Goal: Task Accomplishment & Management: Manage account settings

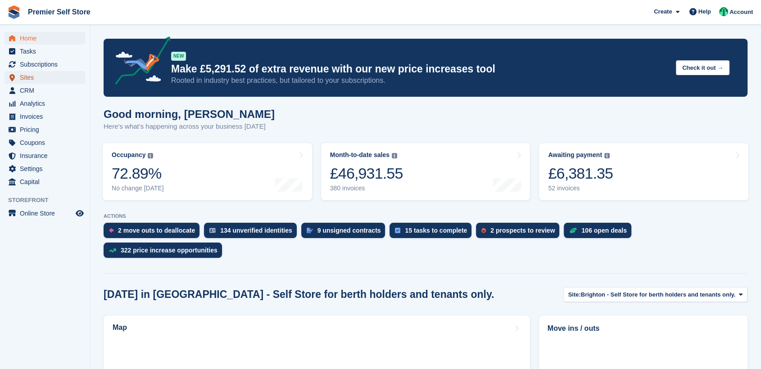
click at [32, 77] on span "Sites" at bounding box center [47, 77] width 54 height 13
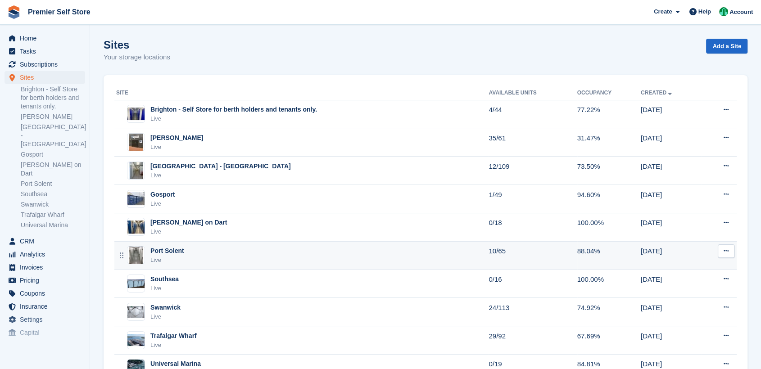
scroll to position [39, 0]
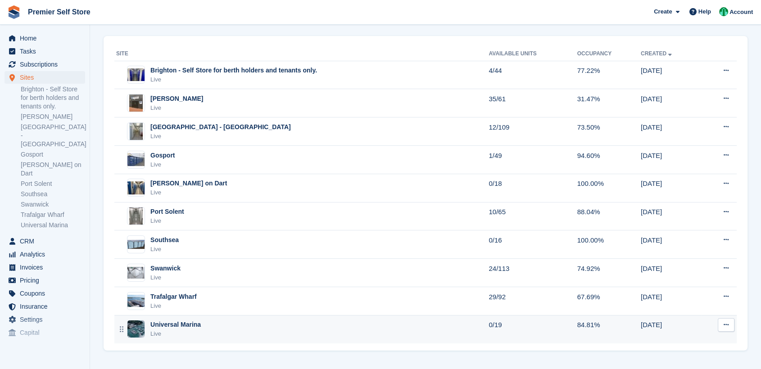
click at [188, 327] on div "Universal Marina" at bounding box center [175, 324] width 50 height 9
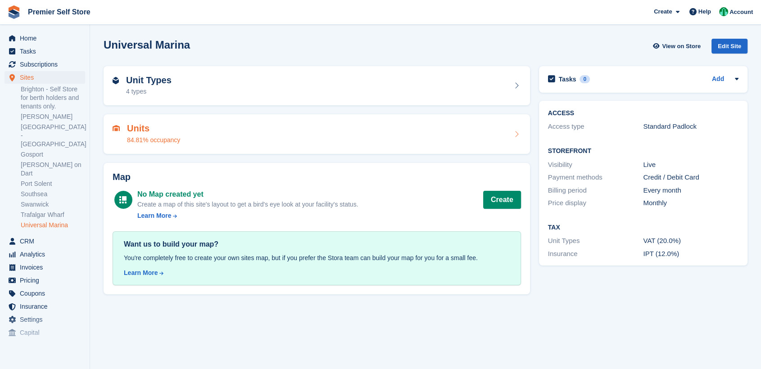
click at [235, 141] on div "Units 84.81% occupancy" at bounding box center [317, 134] width 408 height 22
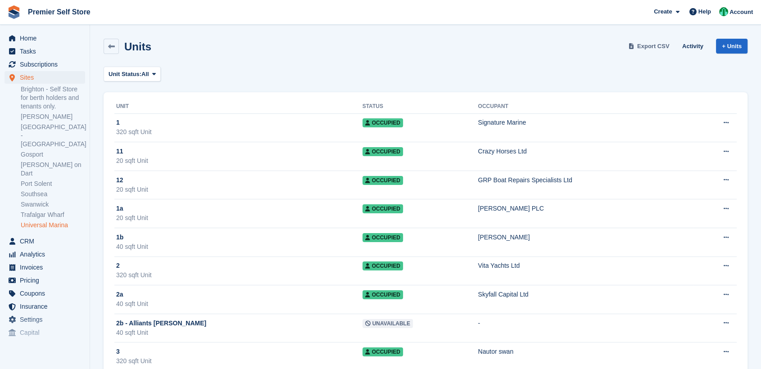
click at [645, 46] on span "Export CSV" at bounding box center [653, 46] width 32 height 9
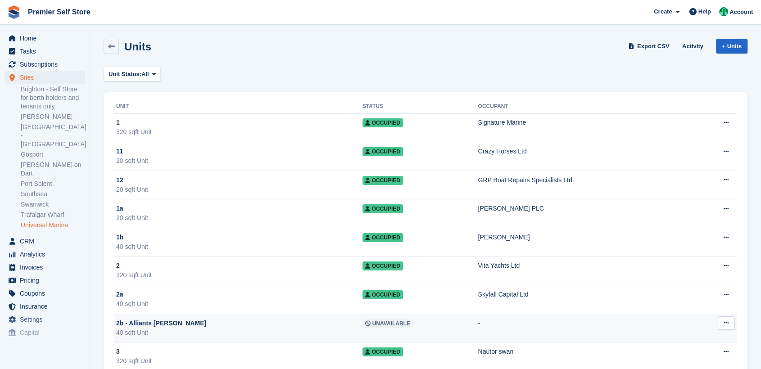
click at [273, 325] on div "2b - Alliants [PERSON_NAME]" at bounding box center [239, 323] width 246 height 9
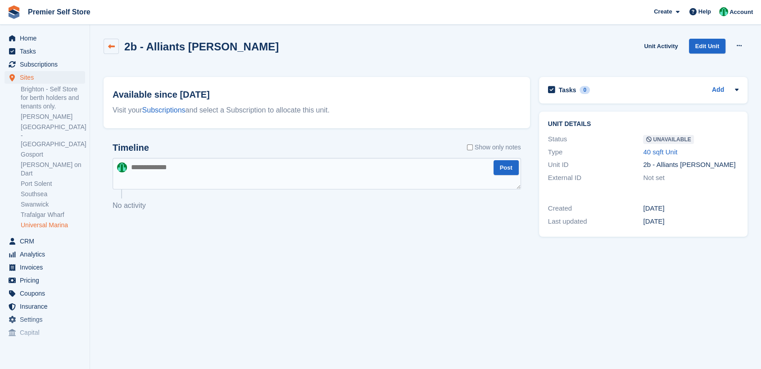
click at [109, 48] on icon at bounding box center [111, 46] width 7 height 7
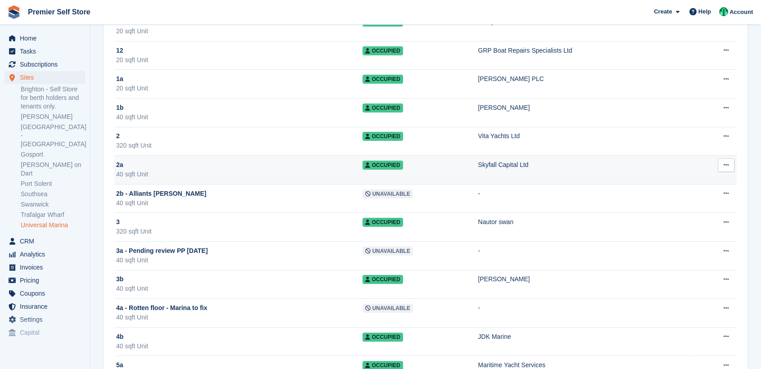
scroll to position [34, 0]
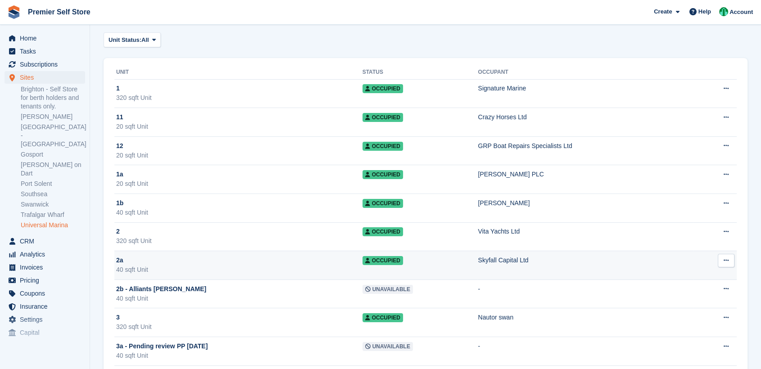
click at [225, 251] on td "2a 40 sqft Unit" at bounding box center [238, 265] width 248 height 29
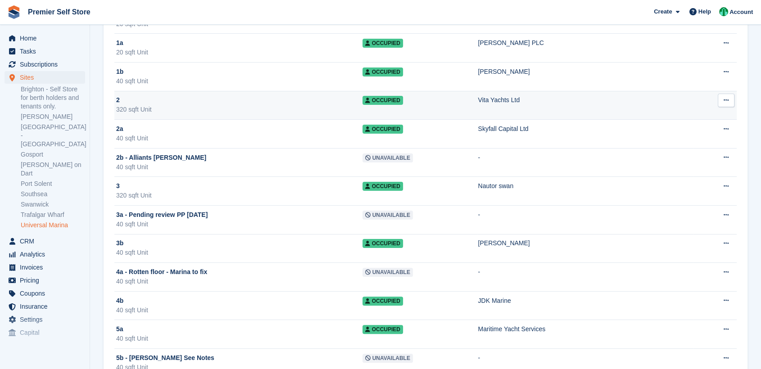
scroll to position [166, 0]
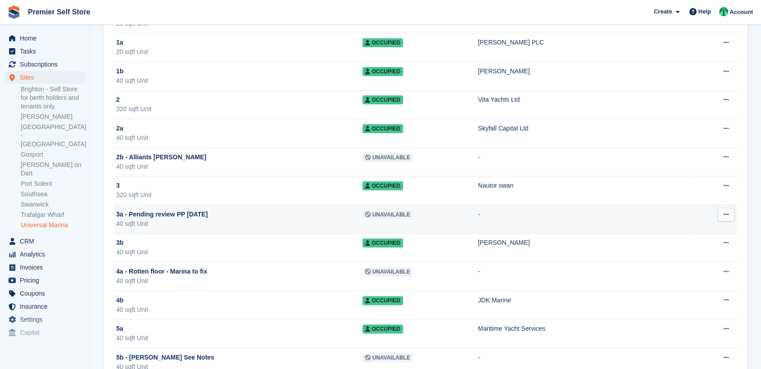
click at [199, 217] on span "3a - Pending review PP [DATE]" at bounding box center [161, 214] width 91 height 9
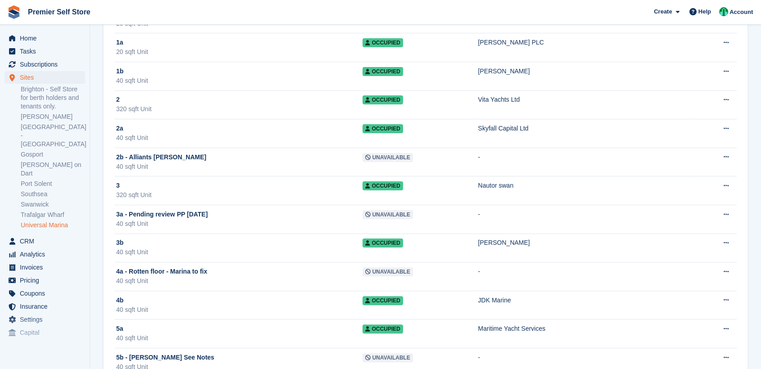
scroll to position [209, 0]
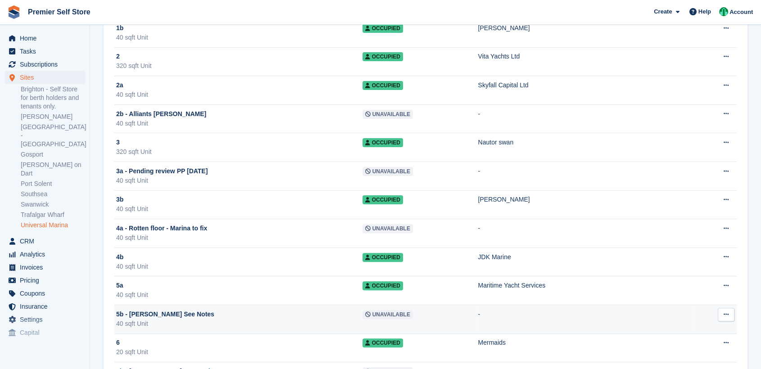
click at [183, 316] on span "5b - [PERSON_NAME] See Notes" at bounding box center [165, 314] width 98 height 9
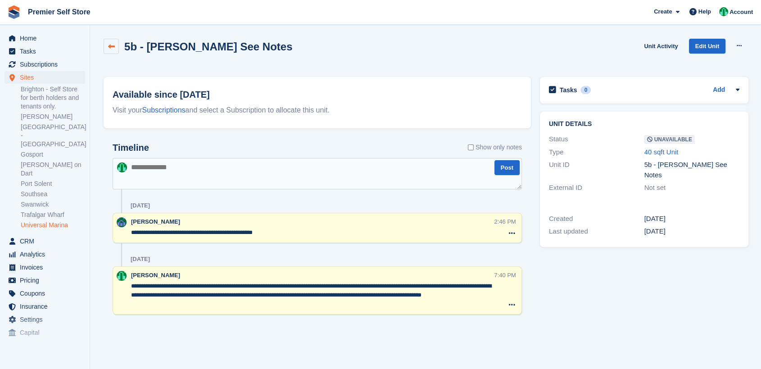
click at [110, 45] on icon at bounding box center [111, 46] width 7 height 7
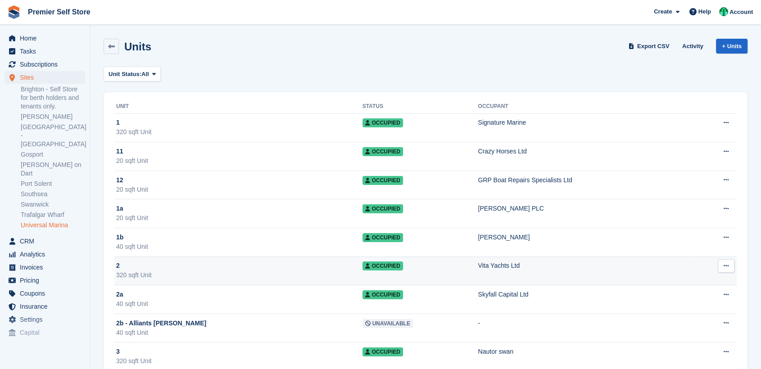
scroll to position [308, 0]
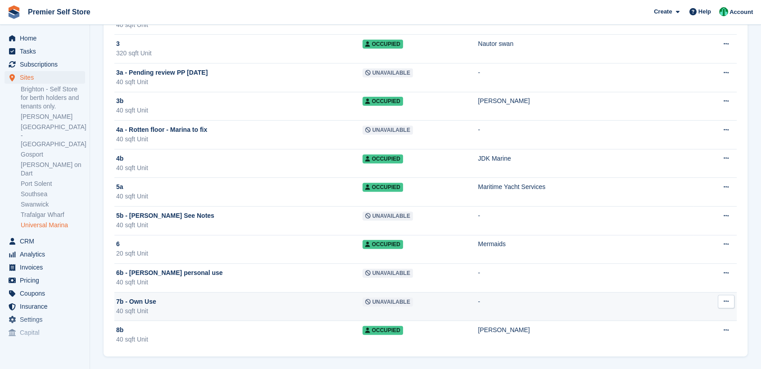
click at [724, 296] on button at bounding box center [725, 302] width 17 height 14
click at [681, 316] on p "Edit unit" at bounding box center [691, 319] width 78 height 12
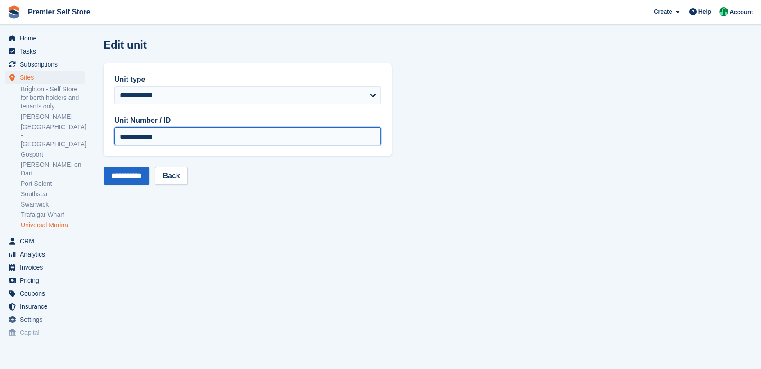
click at [195, 135] on input "**********" at bounding box center [247, 136] width 266 height 18
type input "**"
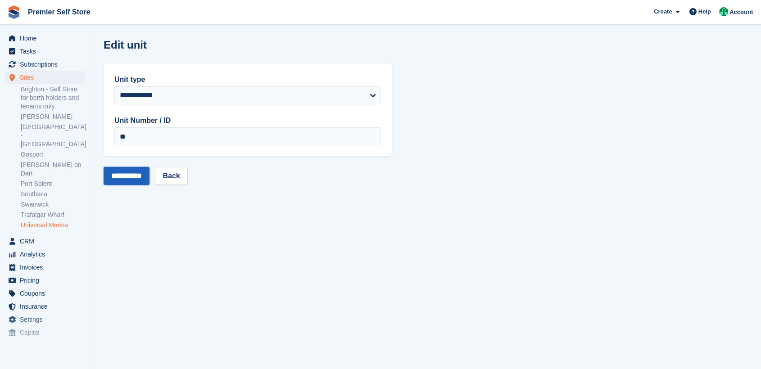
click at [129, 176] on input "**********" at bounding box center [127, 176] width 46 height 18
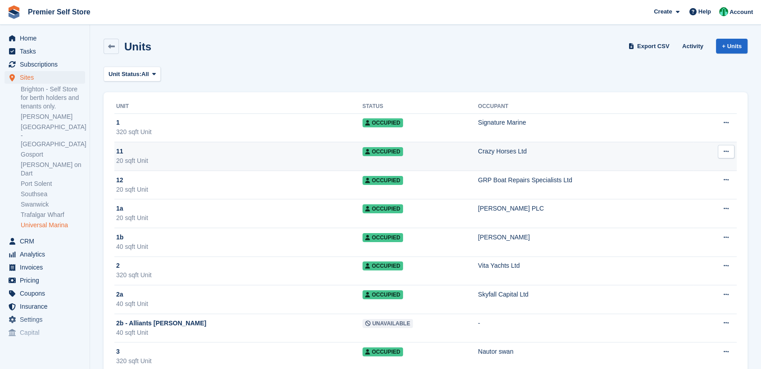
scroll to position [308, 0]
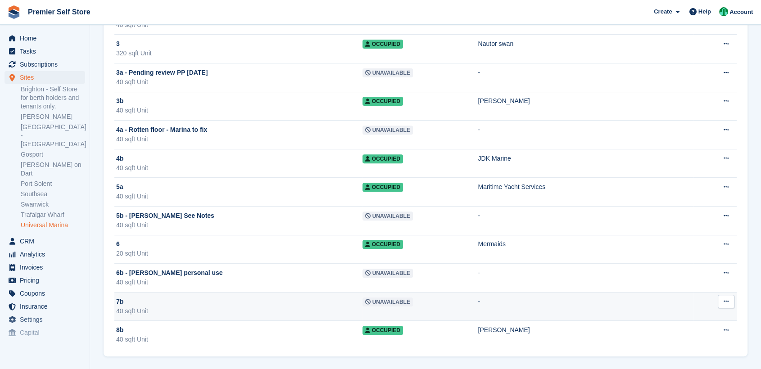
click at [343, 308] on div "40 sqft Unit" at bounding box center [239, 311] width 246 height 9
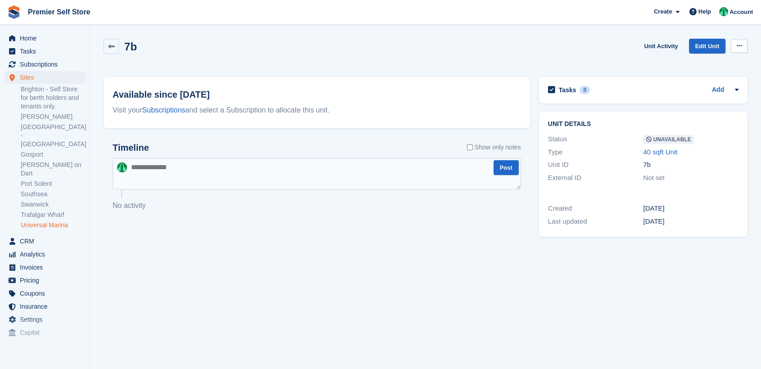
click at [739, 41] on button at bounding box center [739, 46] width 17 height 14
click at [695, 65] on p "Make Available" at bounding box center [704, 64] width 78 height 12
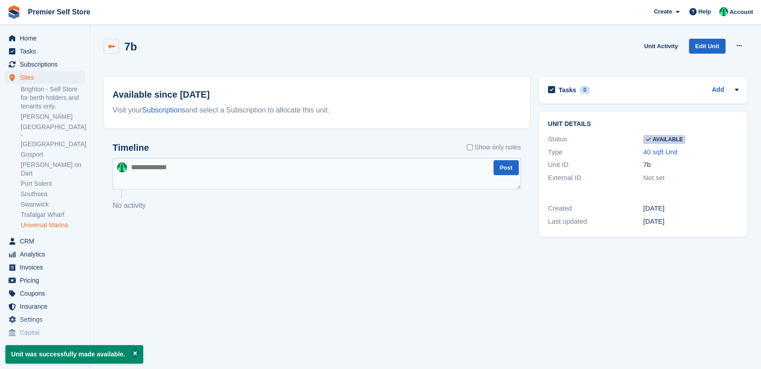
click at [110, 47] on icon at bounding box center [111, 46] width 7 height 7
